Goal: Information Seeking & Learning: Learn about a topic

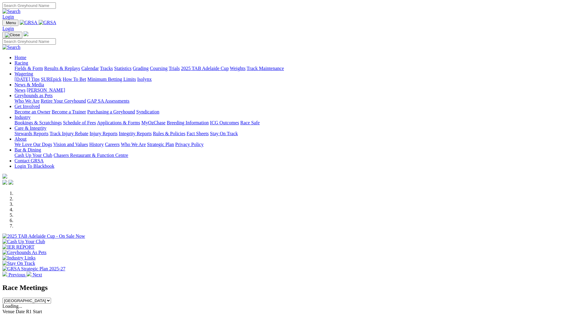
scroll to position [151, 0]
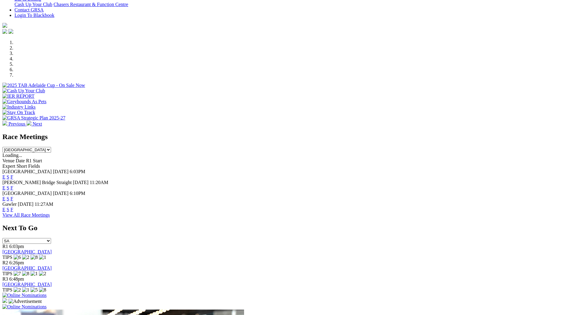
click at [13, 175] on link "F" at bounding box center [12, 177] width 3 height 5
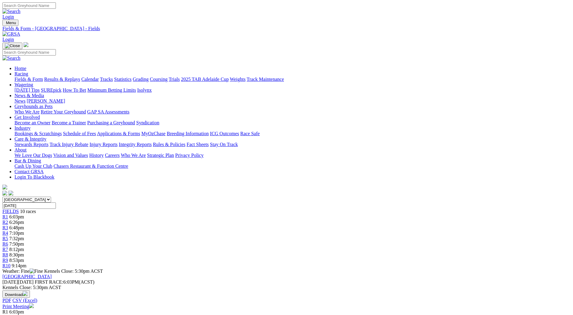
click at [43, 77] on link "Fields & Form" at bounding box center [28, 79] width 28 height 5
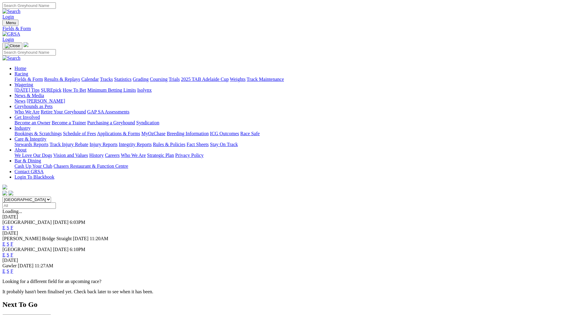
click at [13, 242] on link "F" at bounding box center [12, 244] width 3 height 5
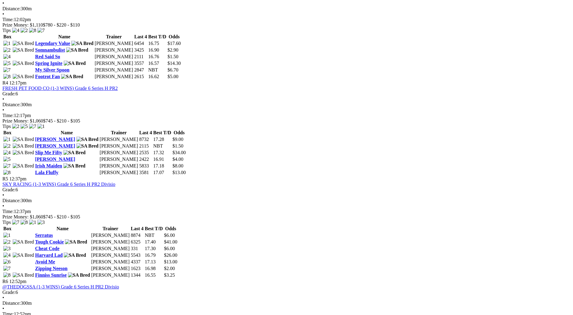
scroll to position [604, 0]
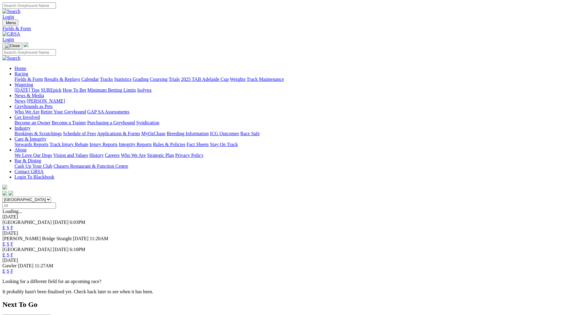
click at [44, 93] on link "News & Media" at bounding box center [29, 95] width 30 height 5
click at [25, 98] on link "News" at bounding box center [19, 100] width 11 height 5
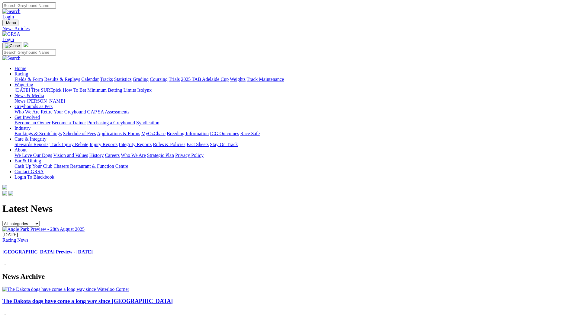
click at [48, 142] on link "Stewards Reports" at bounding box center [31, 144] width 34 height 5
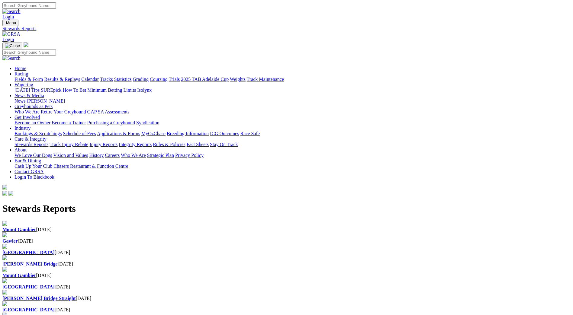
click at [152, 142] on link "Integrity Reports" at bounding box center [135, 144] width 33 height 5
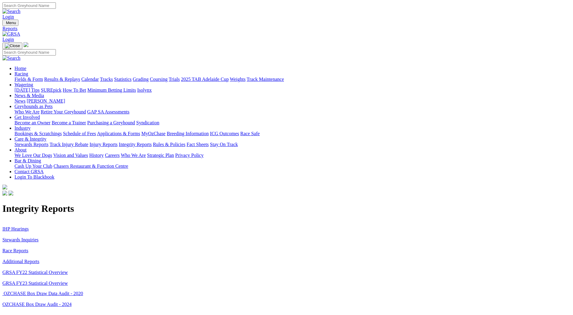
click at [29, 227] on link "IHP Hearings" at bounding box center [15, 229] width 26 height 5
click at [39, 237] on link "Stewards Inquiries" at bounding box center [20, 239] width 36 height 5
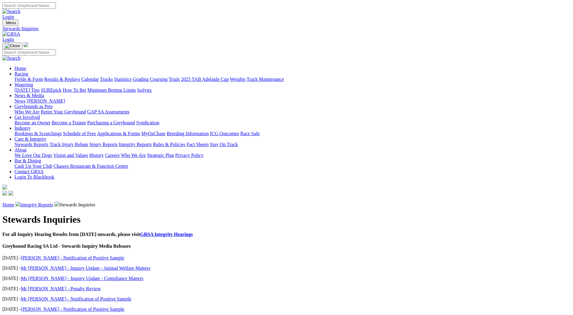
click at [124, 256] on link "Miss Di Wilson - Notification of Positive Sample" at bounding box center [73, 258] width 104 height 5
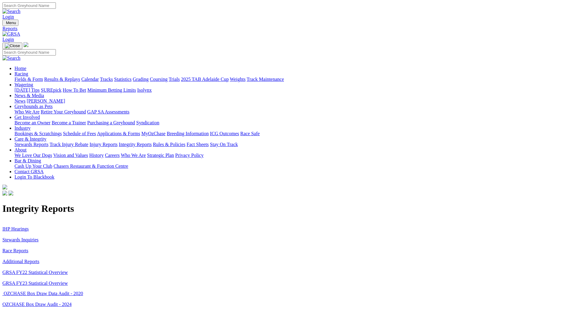
click at [39, 259] on link "Additional Reports" at bounding box center [20, 261] width 37 height 5
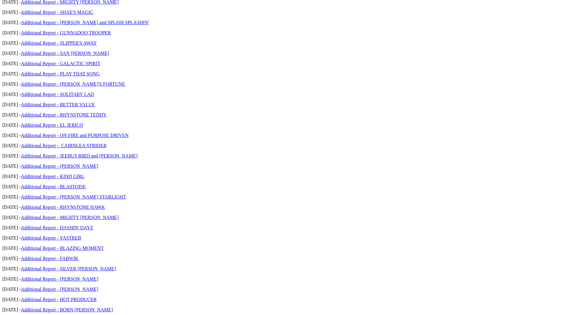
scroll to position [997, 0]
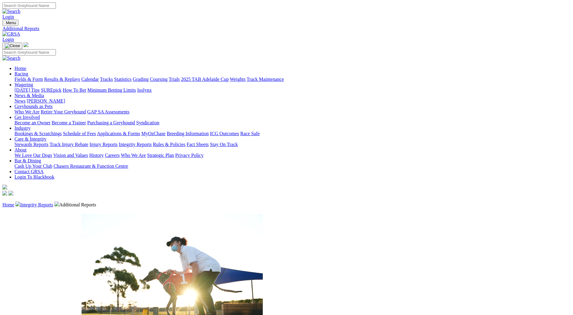
click at [99, 77] on link "Calendar" at bounding box center [90, 79] width 18 height 5
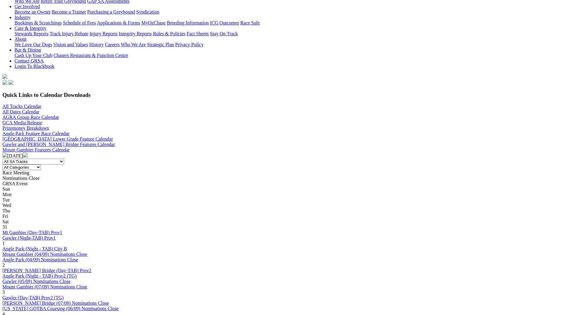
scroll to position [121, 0]
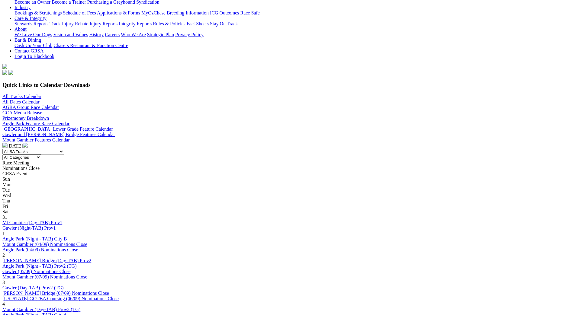
click at [70, 269] on link "Gawler (05/09) Nominations Close" at bounding box center [36, 271] width 68 height 5
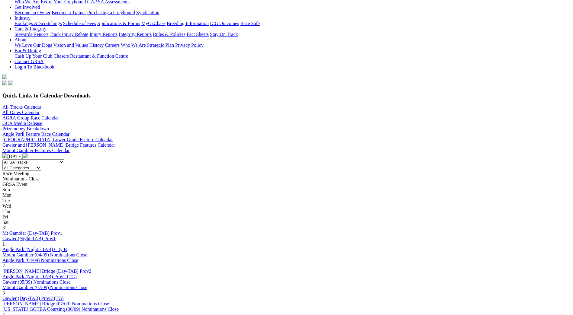
scroll to position [121, 0]
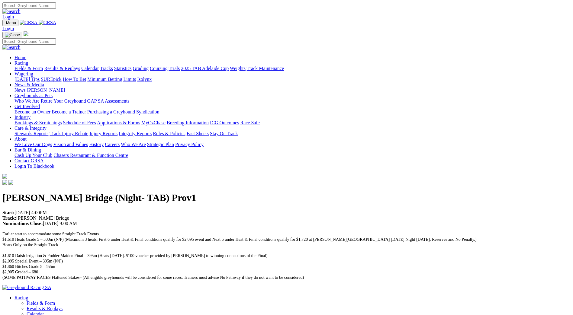
drag, startPoint x: 127, startPoint y: 139, endPoint x: 85, endPoint y: 140, distance: 42.0
click at [85, 192] on div "[PERSON_NAME] Bridge (Night- TAB) Prov1 Start: [DATE] 4:00PM Track: [PERSON_NAM…" at bounding box center [286, 236] width 568 height 88
drag, startPoint x: 85, startPoint y: 140, endPoint x: 56, endPoint y: 136, distance: 29.3
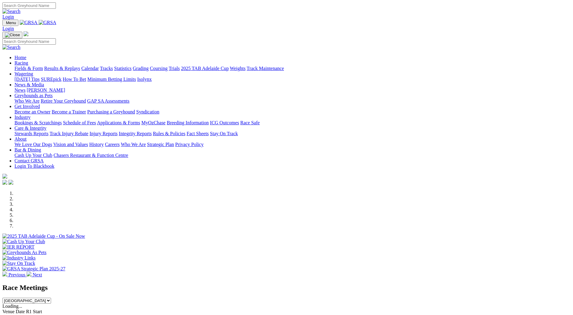
scroll to position [181, 0]
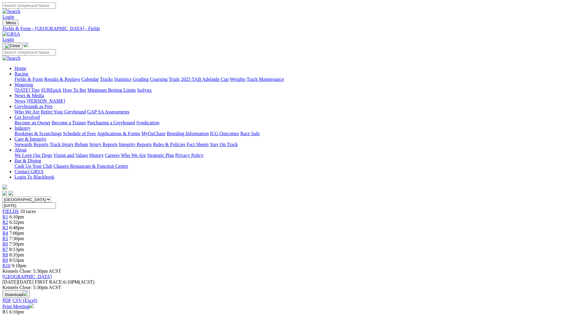
click at [56, 8] on input "Search" at bounding box center [28, 5] width 53 height 6
type input "mister harlewood"
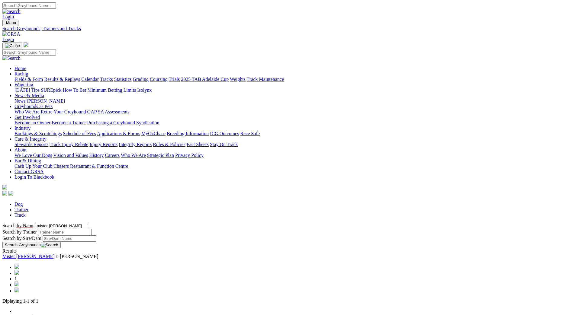
click at [55, 254] on link "Mister [PERSON_NAME]" at bounding box center [28, 256] width 52 height 5
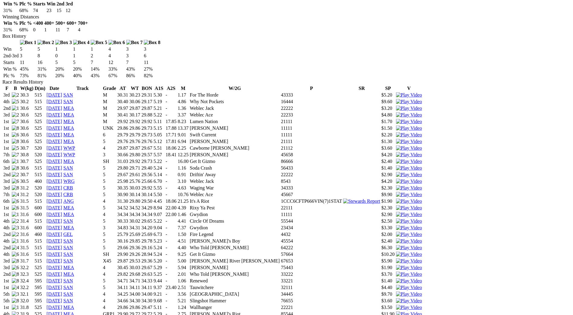
scroll to position [181, 0]
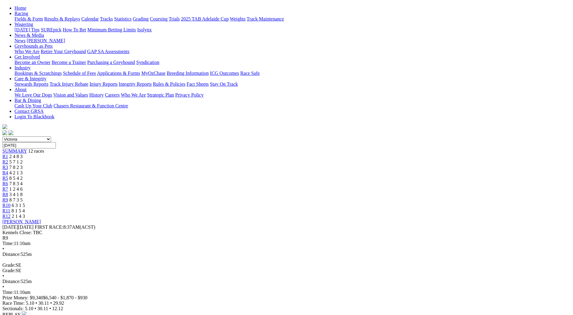
scroll to position [91, 0]
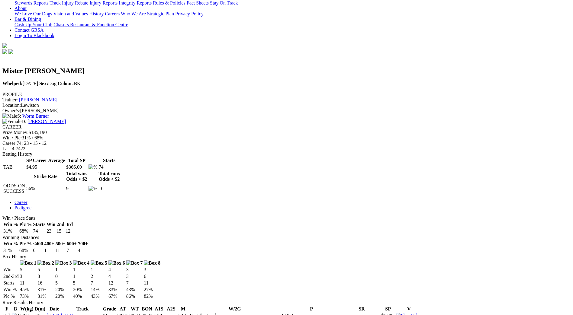
scroll to position [151, 0]
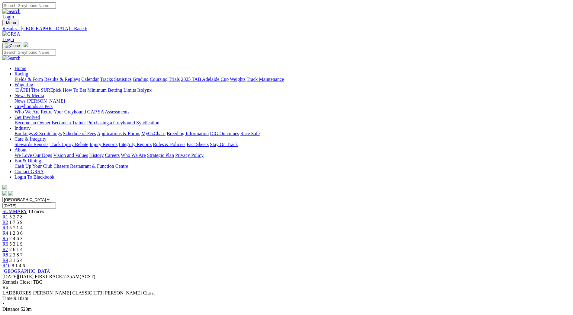
scroll to position [14, 0]
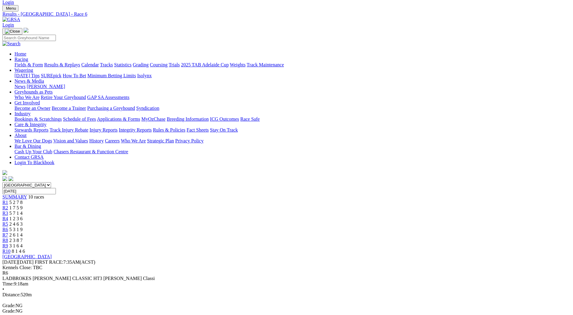
click at [114, 195] on div "SUMMARY 10 races" at bounding box center [286, 197] width 568 height 5
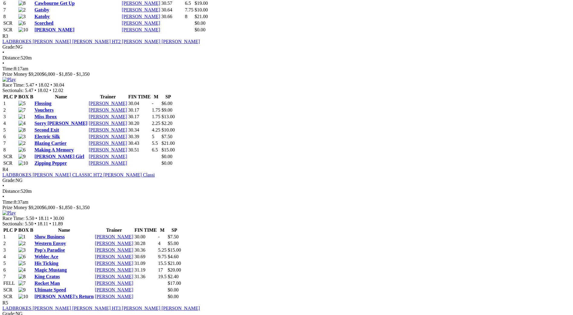
scroll to position [423, 0]
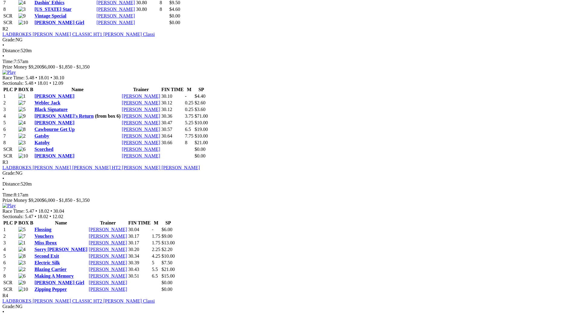
scroll to position [393, 0]
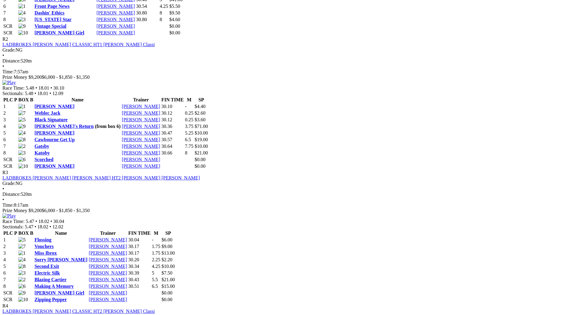
scroll to position [393, 0]
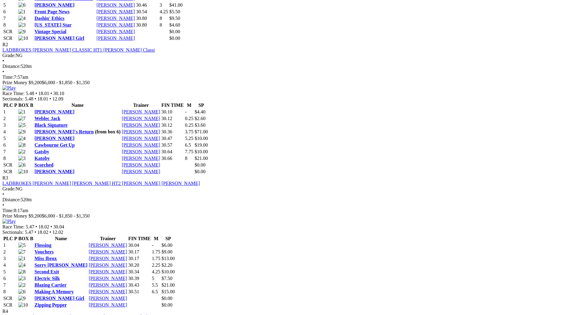
scroll to position [393, 0]
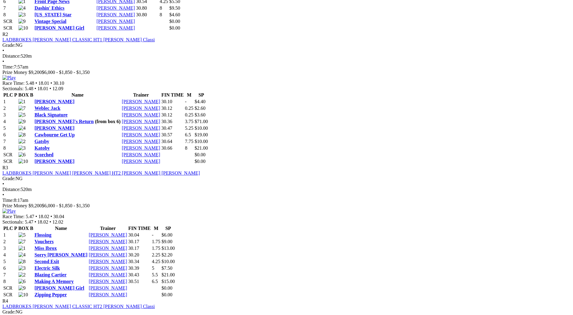
scroll to position [393, 0]
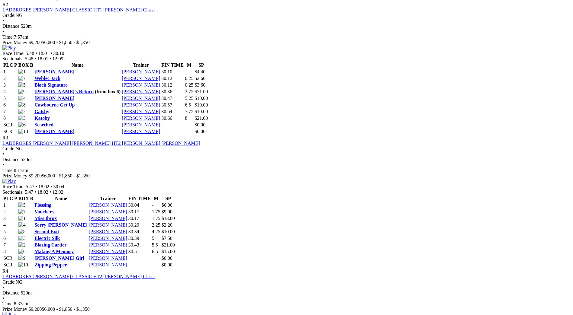
scroll to position [423, 0]
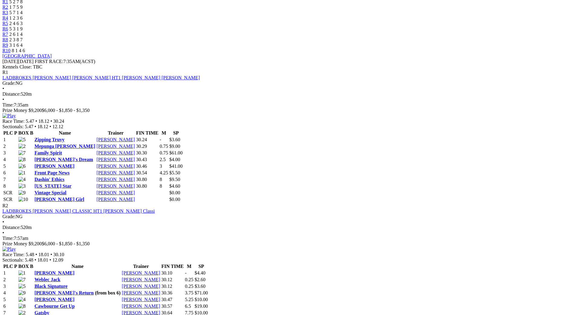
scroll to position [302, 0]
